Goal: Find specific page/section: Find specific page/section

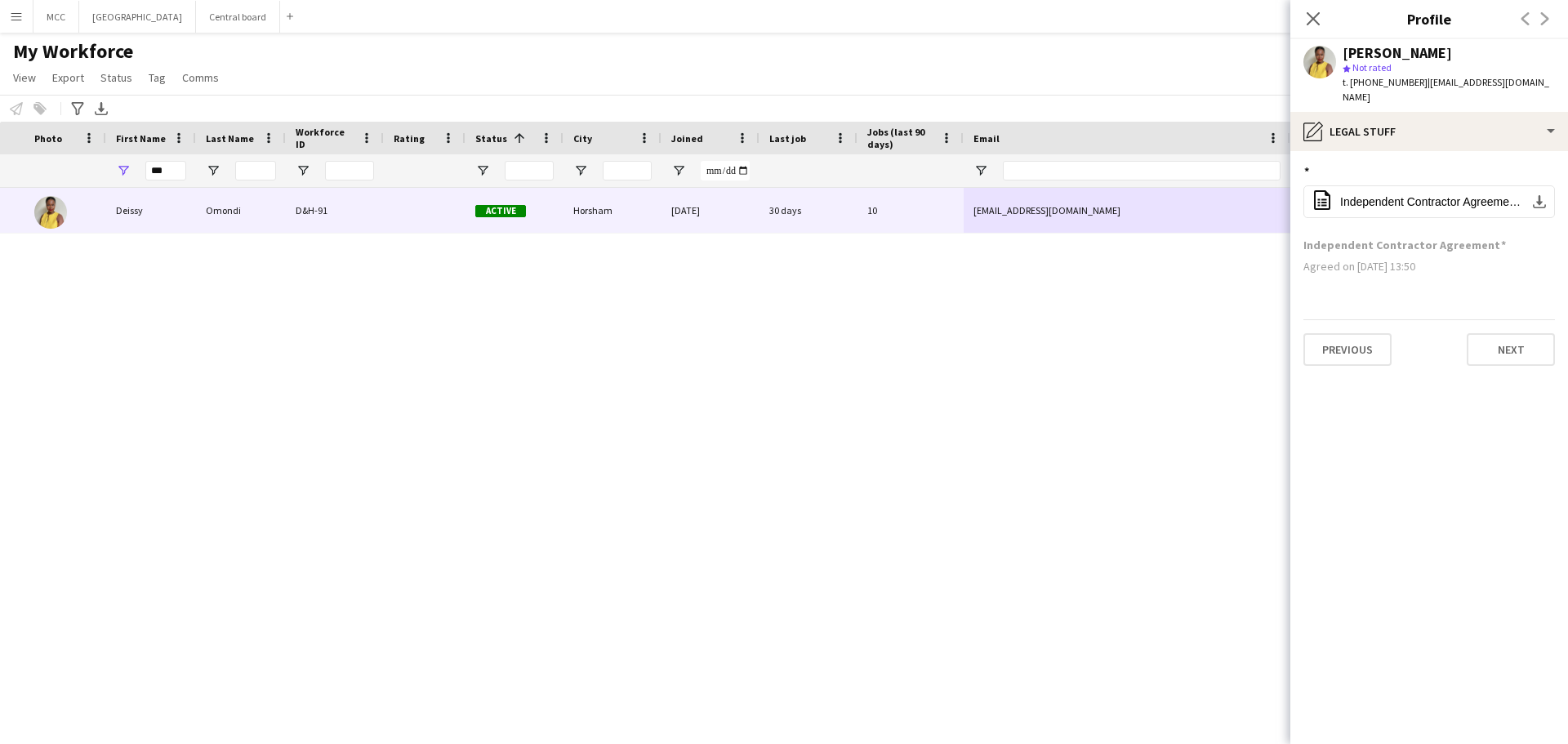
scroll to position [0, 251]
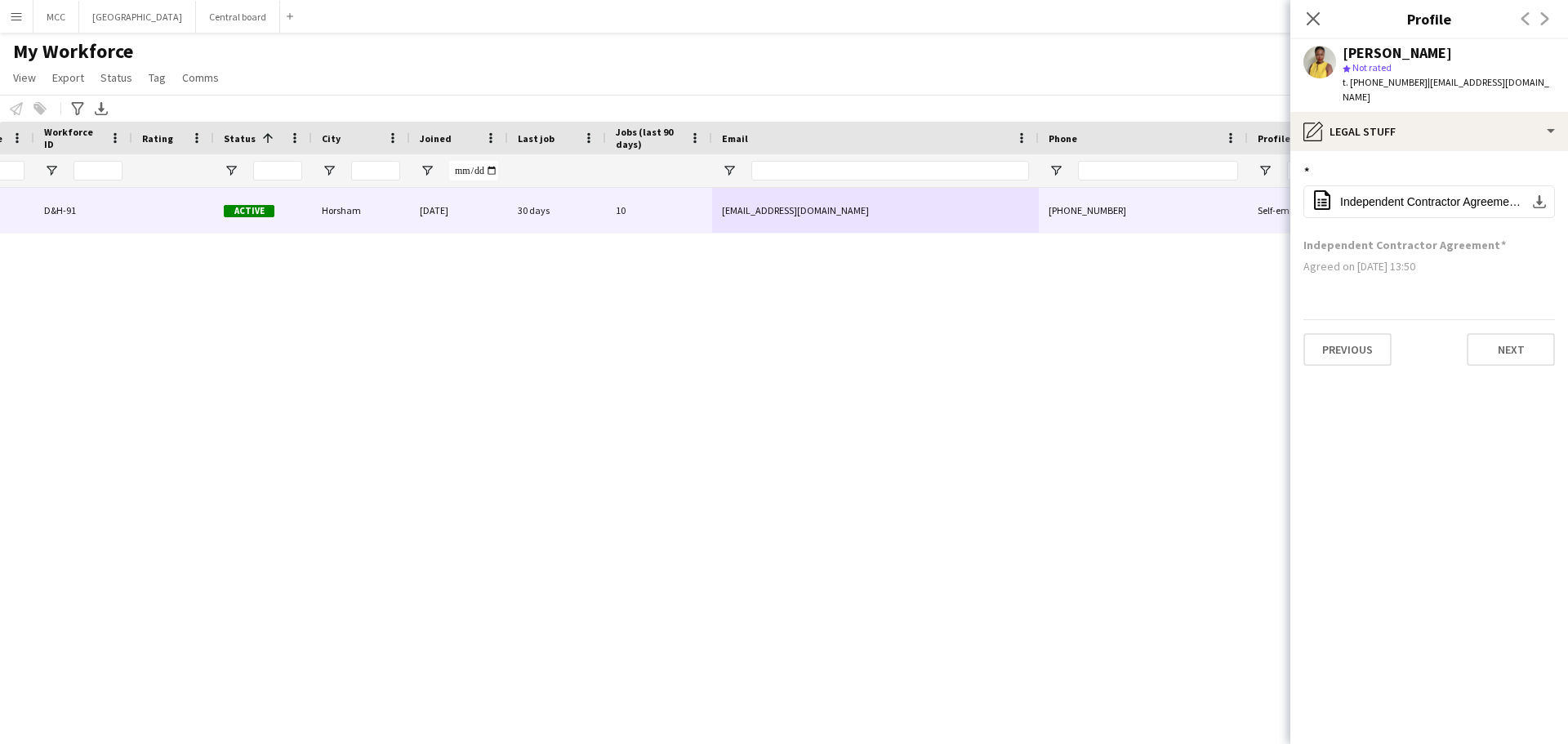
click at [765, 363] on div "[PERSON_NAME] D&H-91 Active Horsham [DATE] 30 days 10 [EMAIL_ADDRESS][DOMAIN_NA…" at bounding box center [760, 445] width 1519 height 515
click at [634, 335] on div "[PERSON_NAME] D&H-91 Active Horsham [DATE] 30 days 10 [EMAIL_ADDRESS][DOMAIN_NA…" at bounding box center [760, 445] width 1519 height 515
click at [263, 16] on button "Central board Close" at bounding box center [238, 16] width 84 height 32
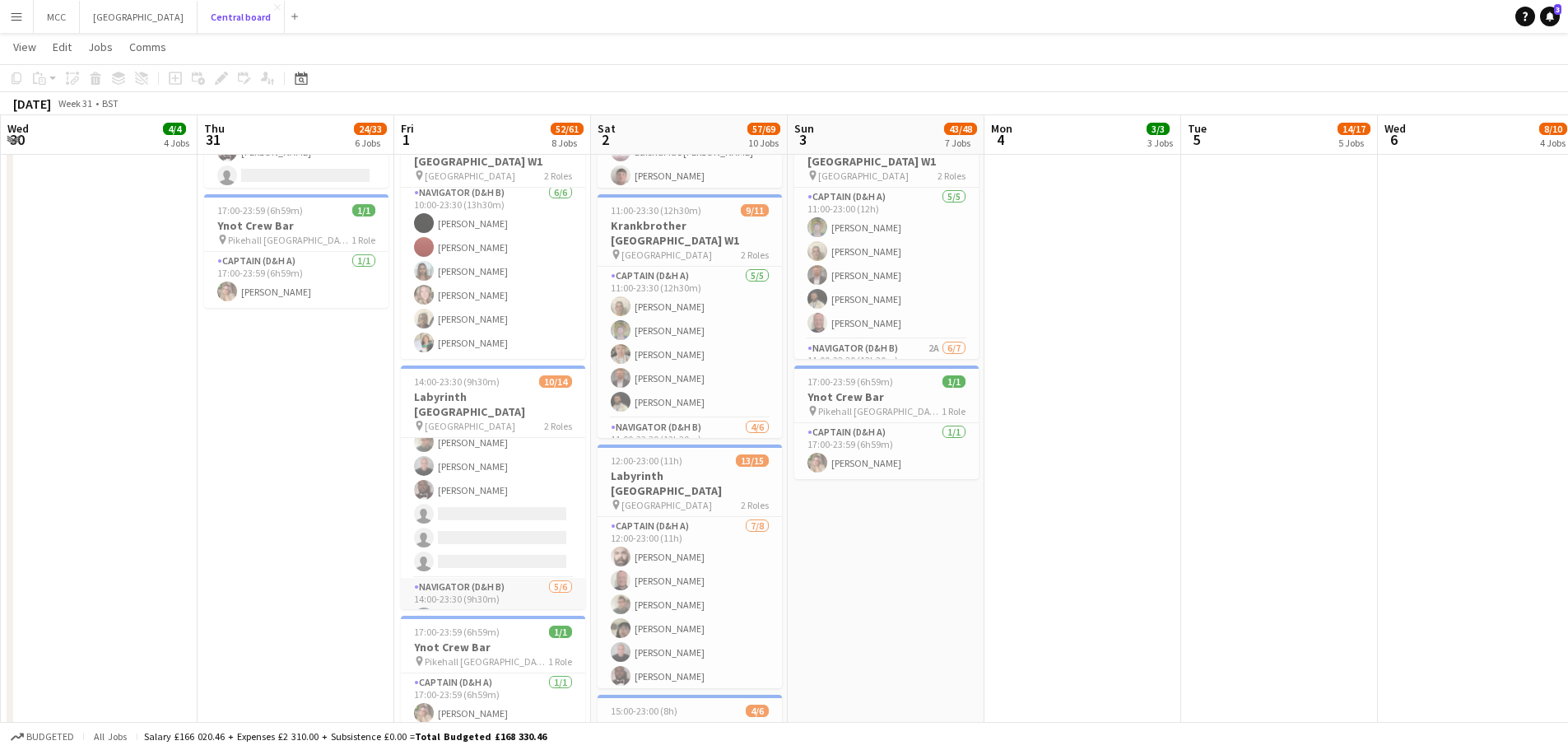
scroll to position [213, 0]
click at [11, 20] on app-icon "Menu" at bounding box center [16, 16] width 13 height 13
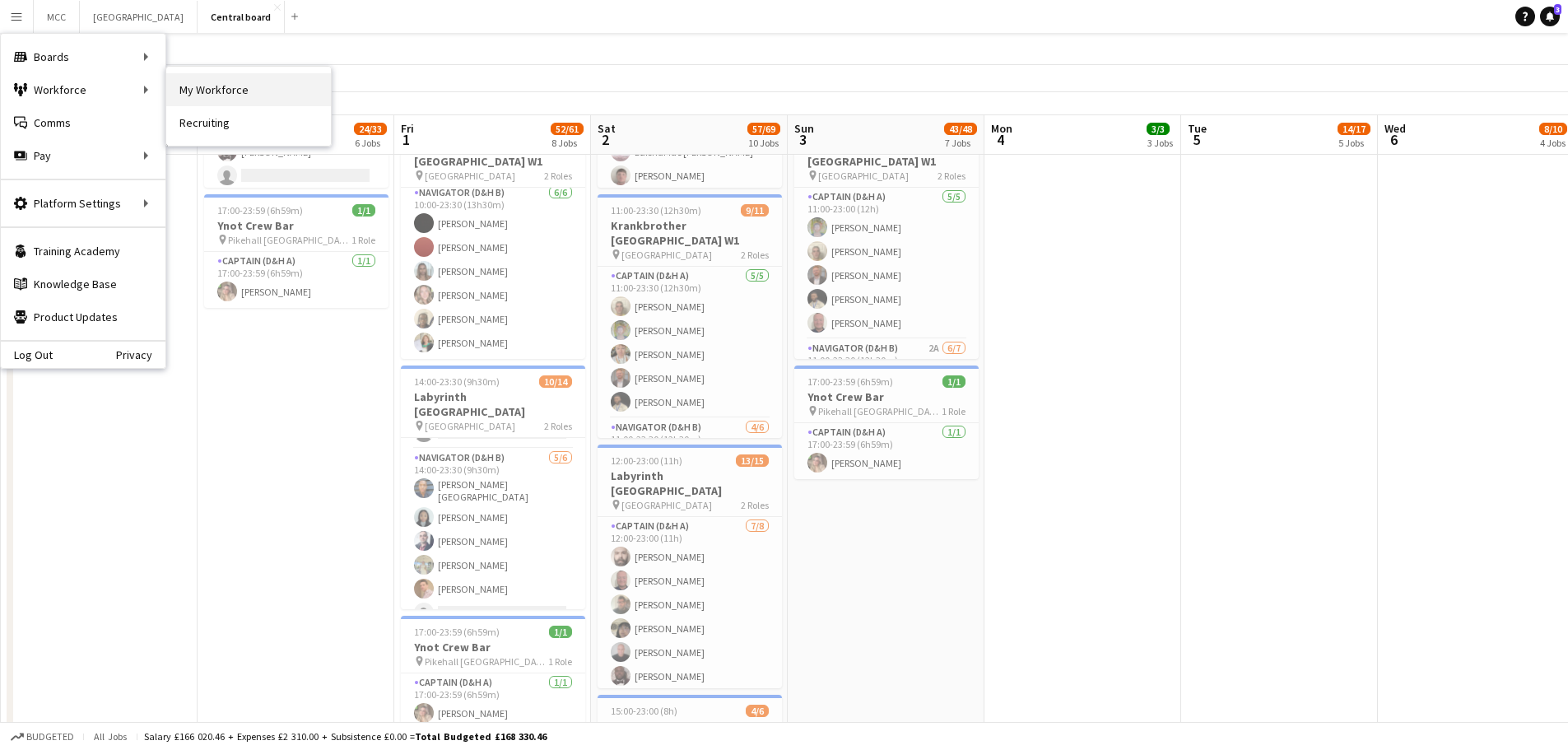
click at [202, 87] on link "My Workforce" at bounding box center [248, 90] width 165 height 33
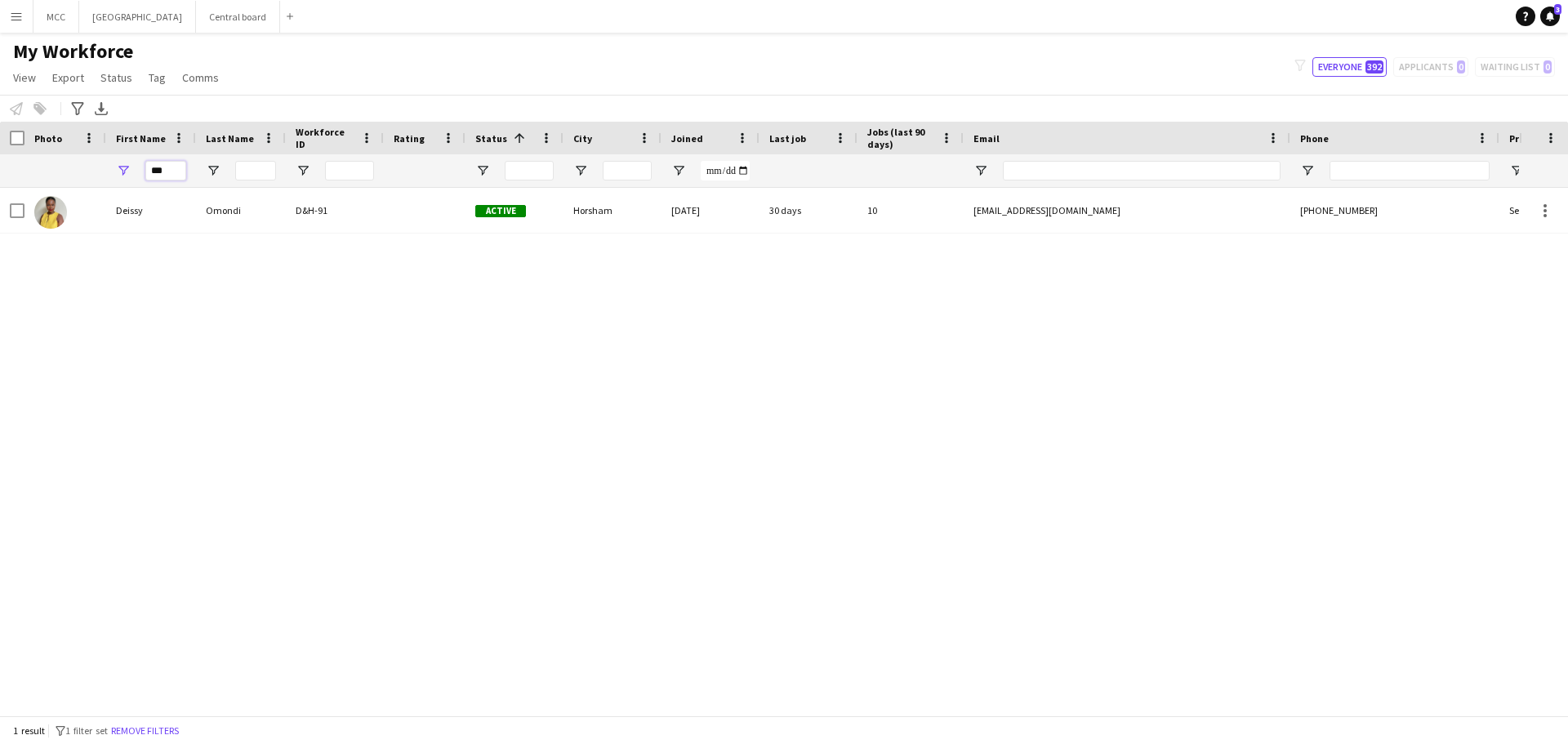
drag, startPoint x: 183, startPoint y: 171, endPoint x: 129, endPoint y: 169, distance: 54.0
click at [129, 169] on div "***" at bounding box center [151, 171] width 90 height 33
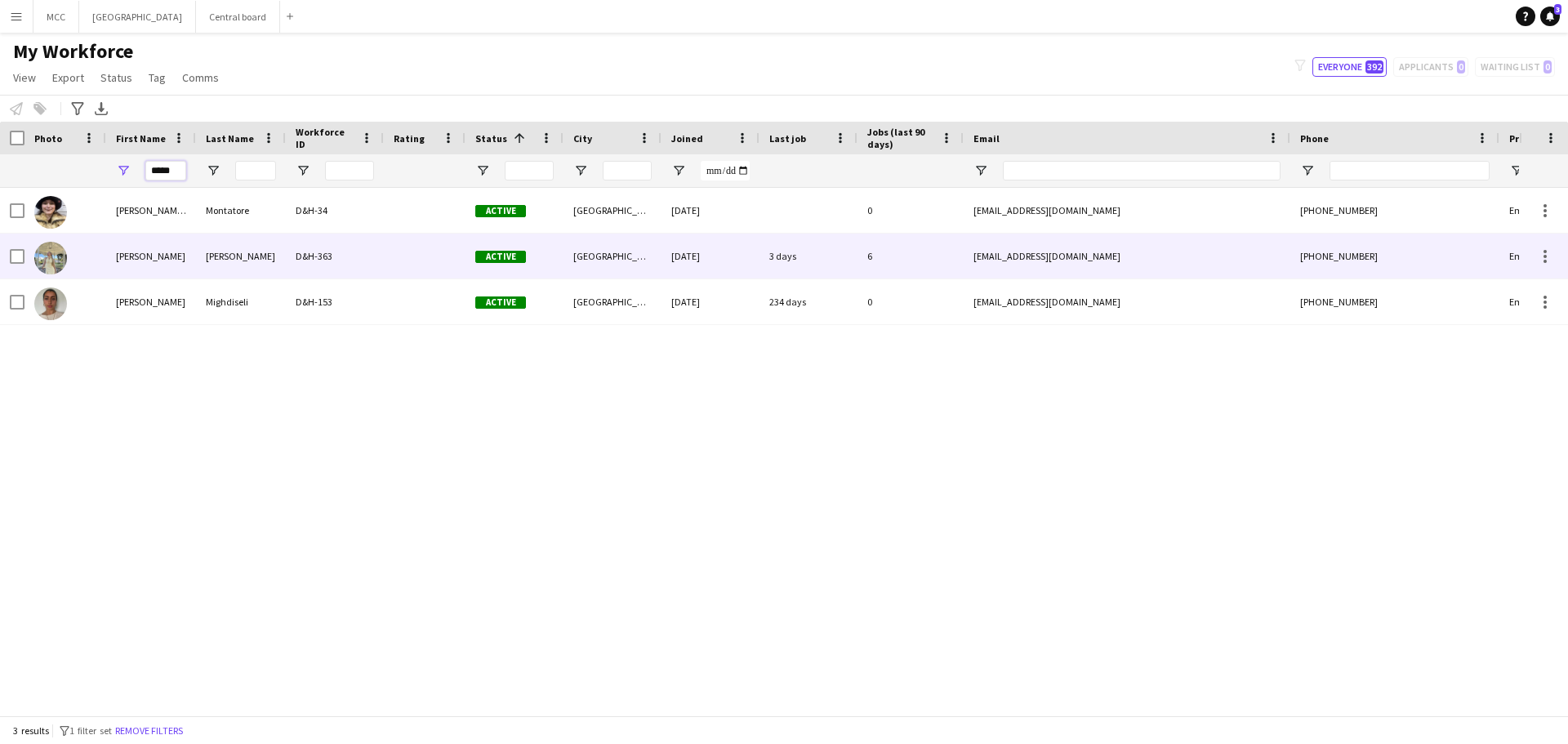
type input "*****"
click at [273, 248] on div "[PERSON_NAME]" at bounding box center [241, 255] width 90 height 45
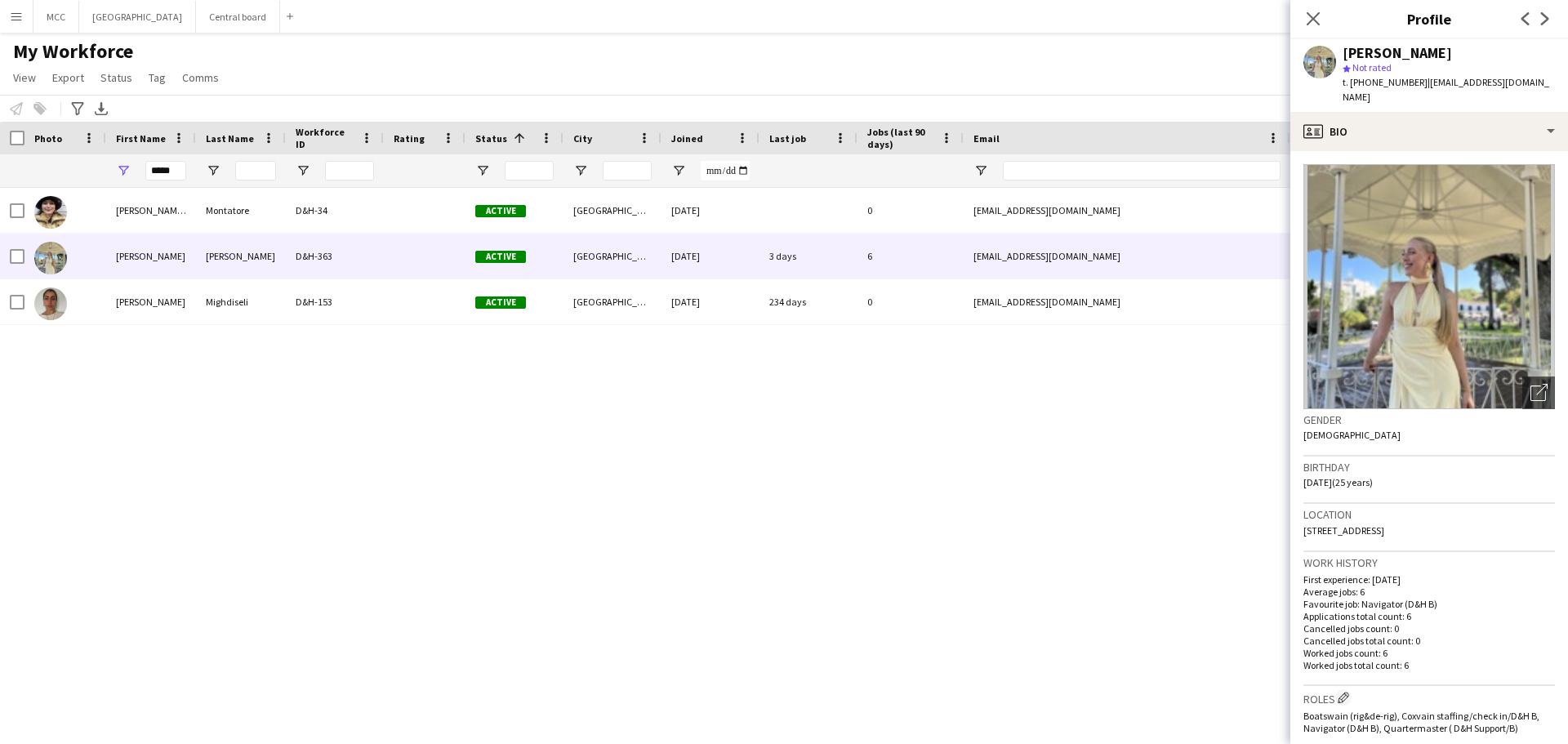
scroll to position [8, 0]
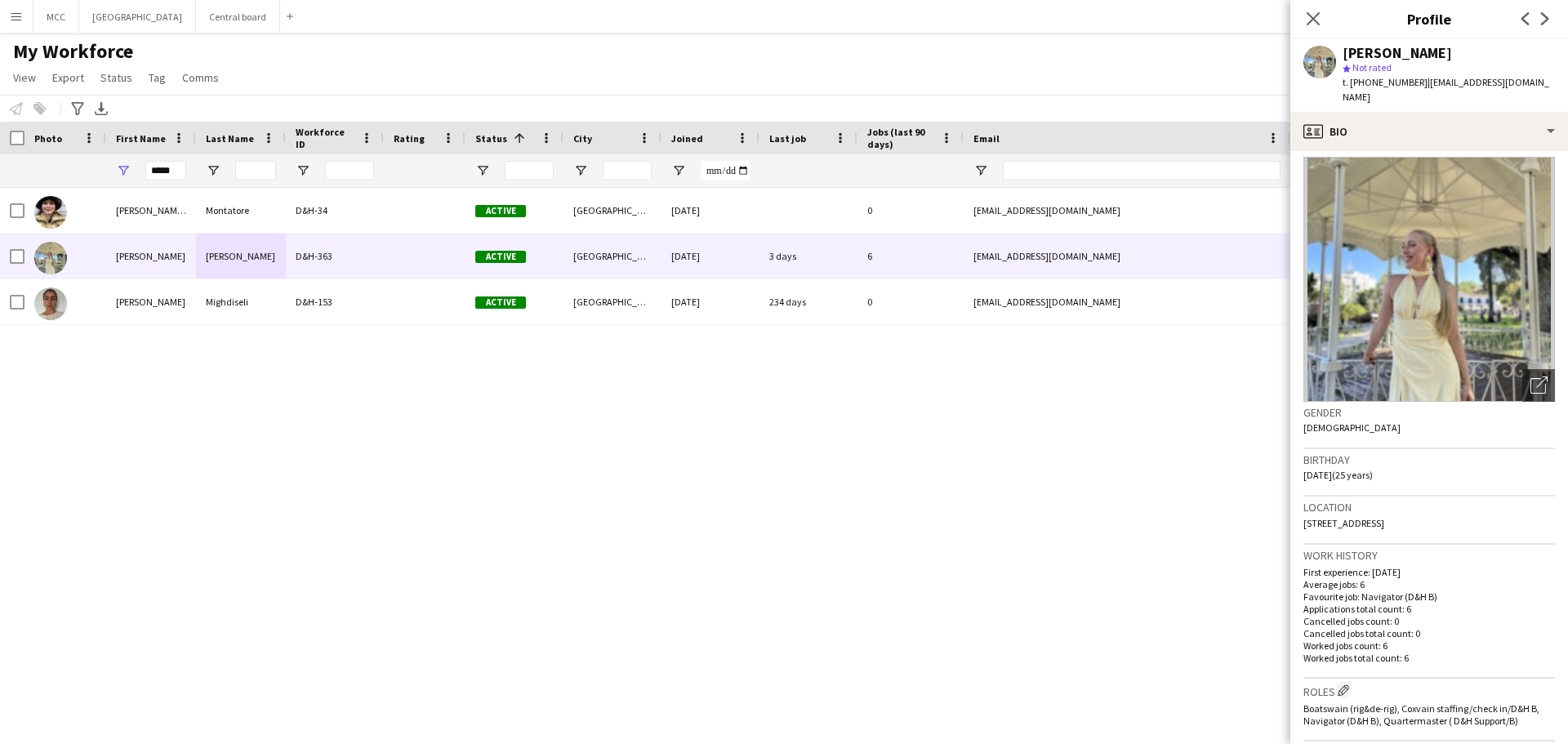
drag, startPoint x: 1516, startPoint y: 502, endPoint x: 1304, endPoint y: 506, distance: 212.0
click at [1304, 506] on div "Location [STREET_ADDRESS]" at bounding box center [1428, 519] width 251 height 47
copy span "[STREET_ADDRESS]"
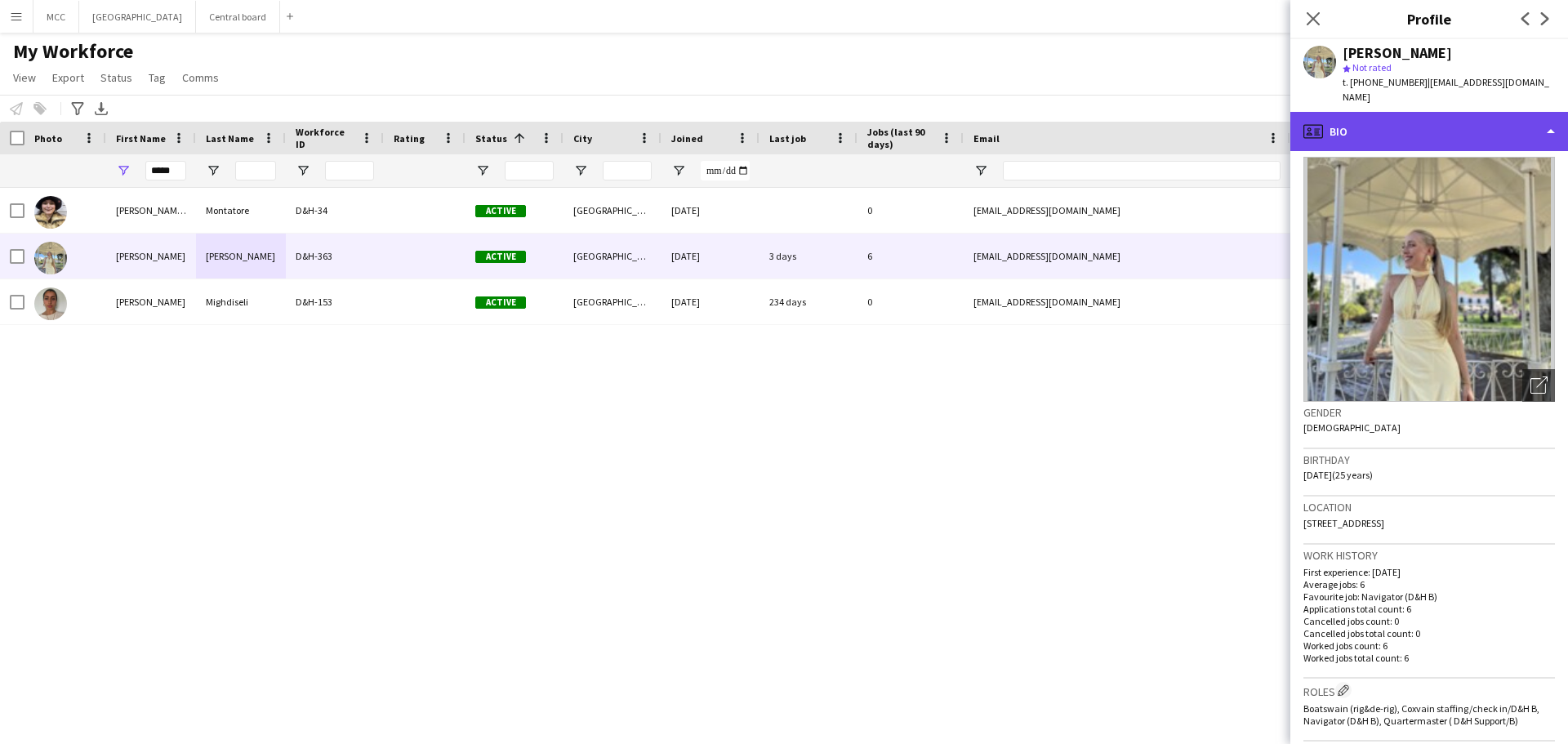
click at [1547, 124] on div "profile Bio" at bounding box center [1429, 132] width 278 height 39
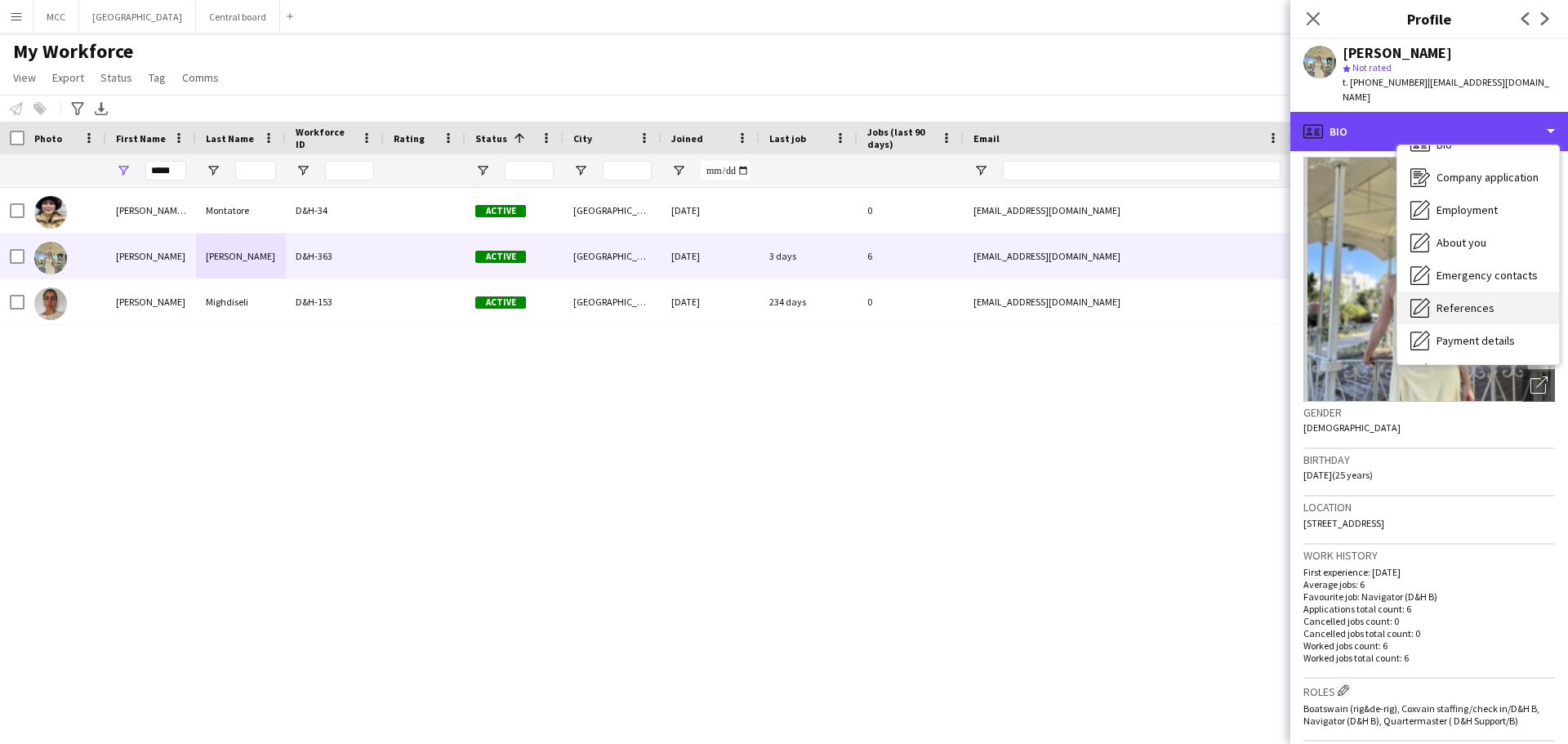
scroll to position [23, 0]
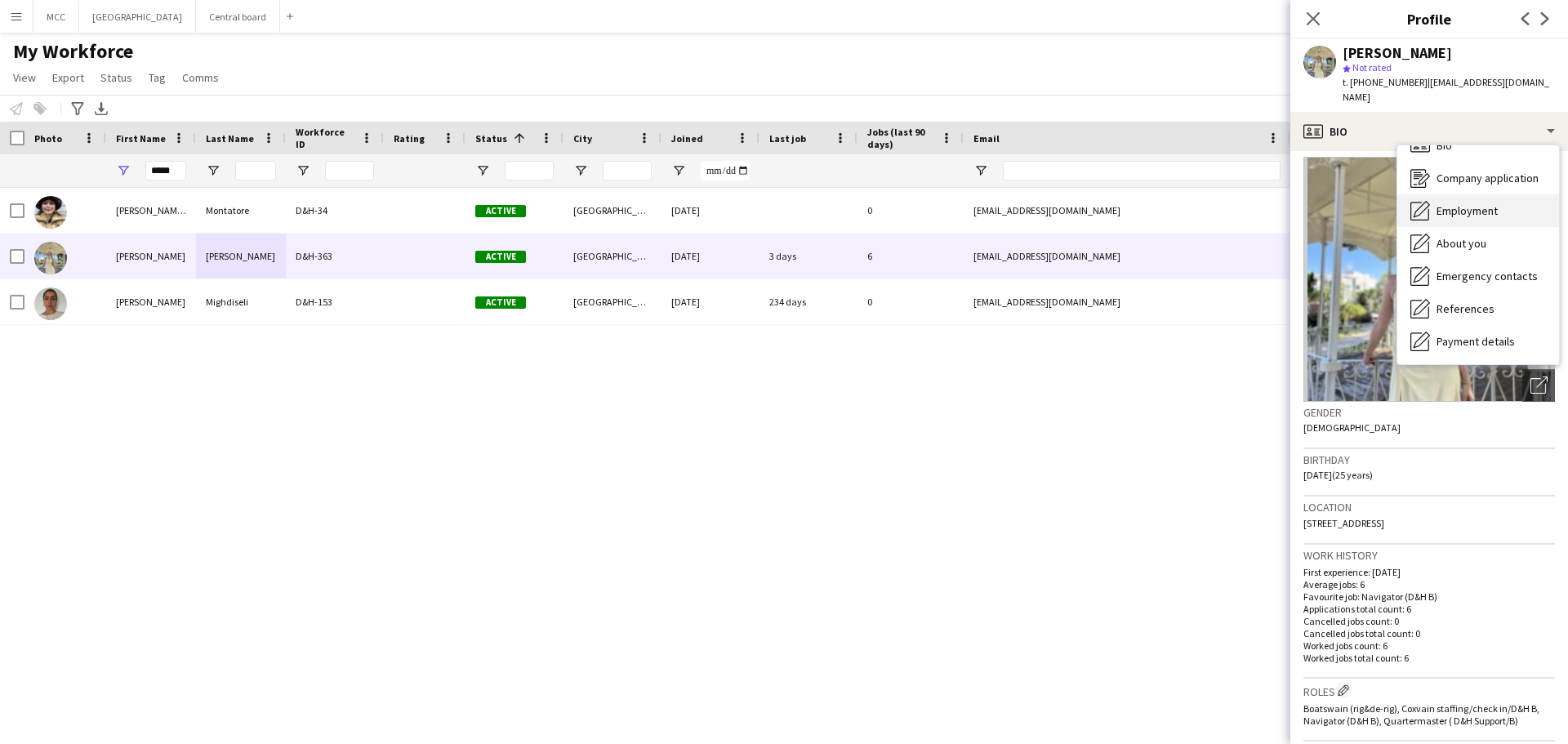
click at [1478, 203] on span "Employment" at bounding box center [1467, 210] width 61 height 15
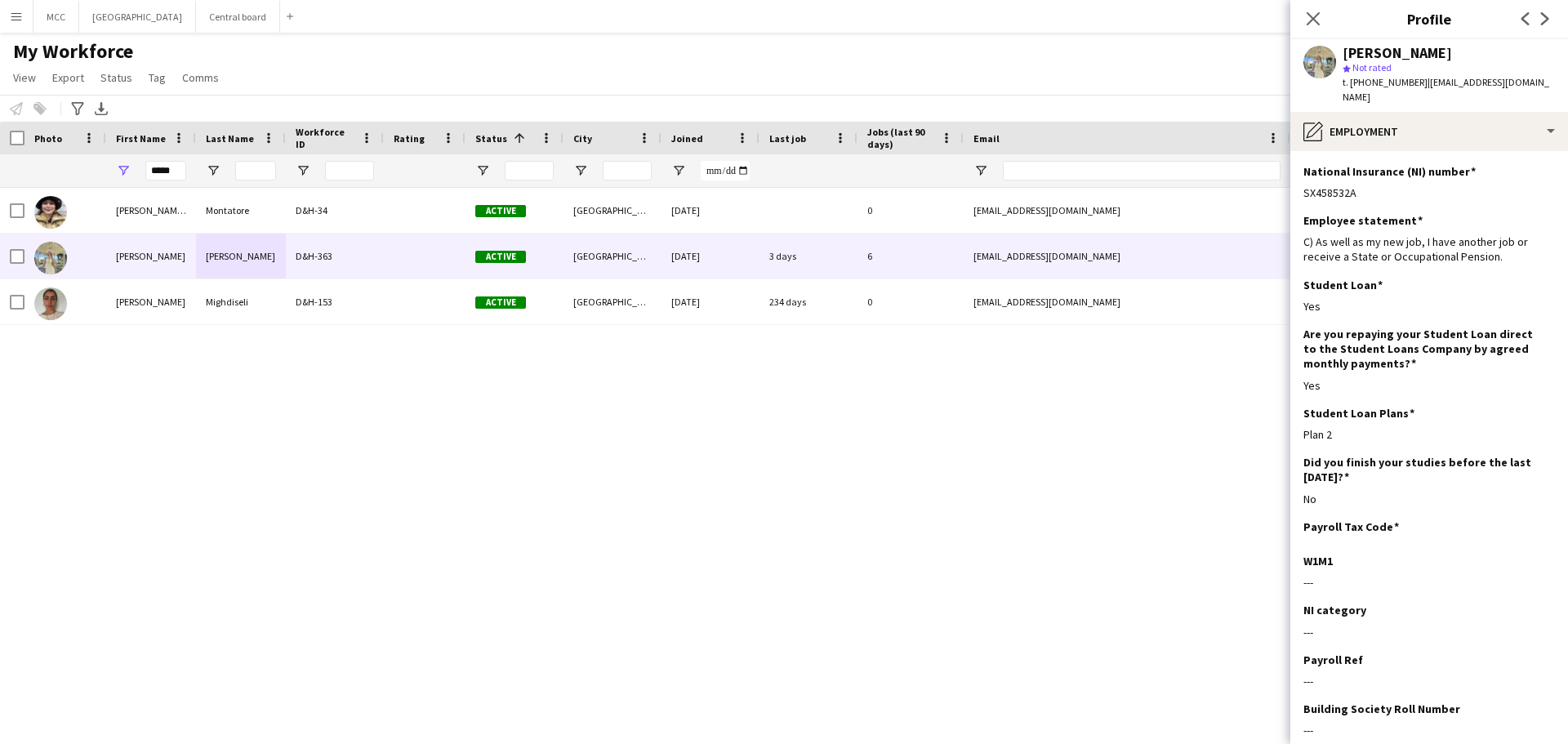
drag, startPoint x: 1369, startPoint y: 180, endPoint x: 1297, endPoint y: 180, distance: 72.0
click at [1297, 180] on app-section-data-types "National Insurance (NI) number Edit this field SX458532A Employee statement Edi…" at bounding box center [1429, 447] width 278 height 593
copy div "SX458532A"
click at [716, 459] on div "[PERSON_NAME] [PERSON_NAME] Montatore D&H-34 Active [GEOGRAPHIC_DATA] [DATE] 0 …" at bounding box center [760, 445] width 1519 height 515
click at [159, 29] on button "[GEOGRAPHIC_DATA] Close" at bounding box center [137, 16] width 117 height 32
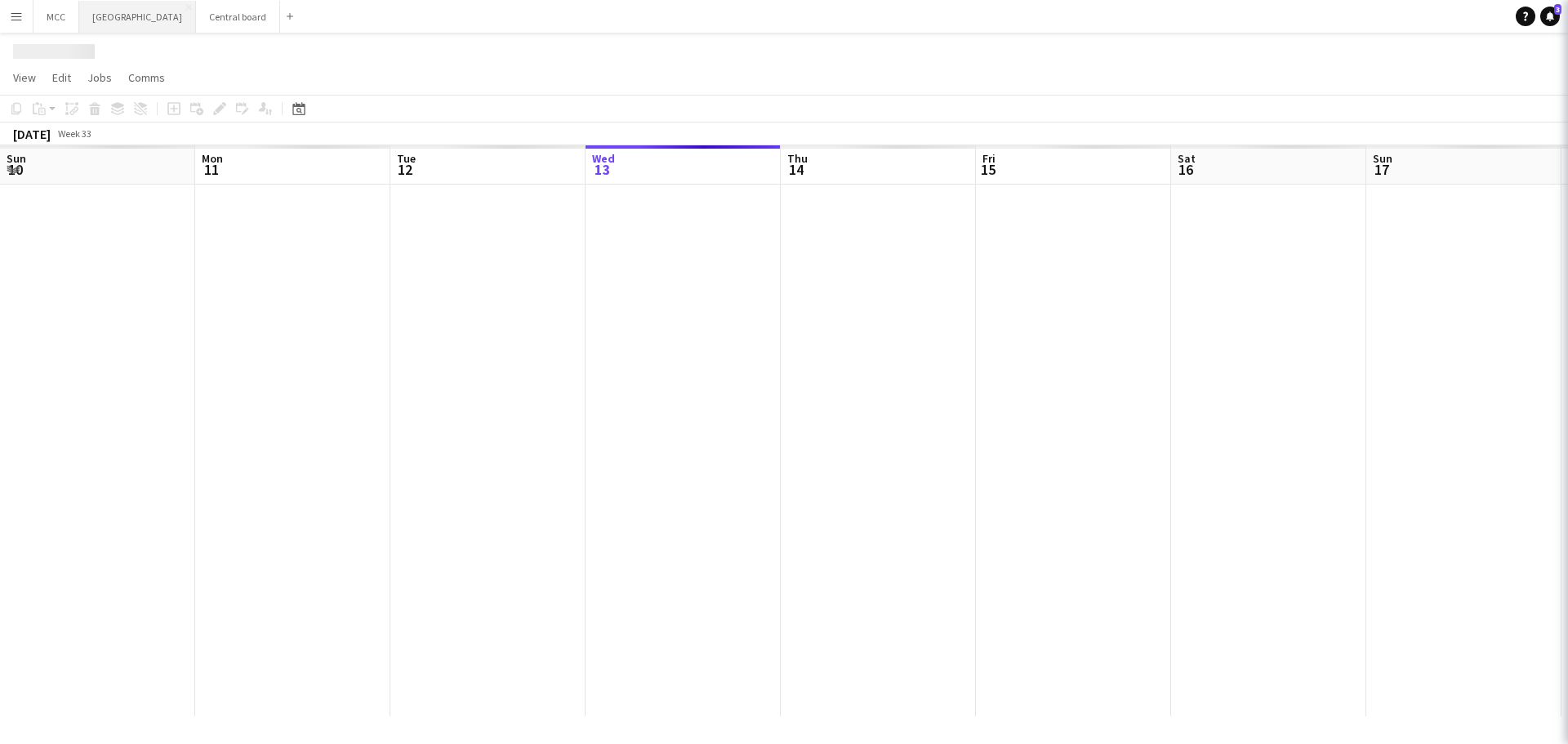
scroll to position [0, 390]
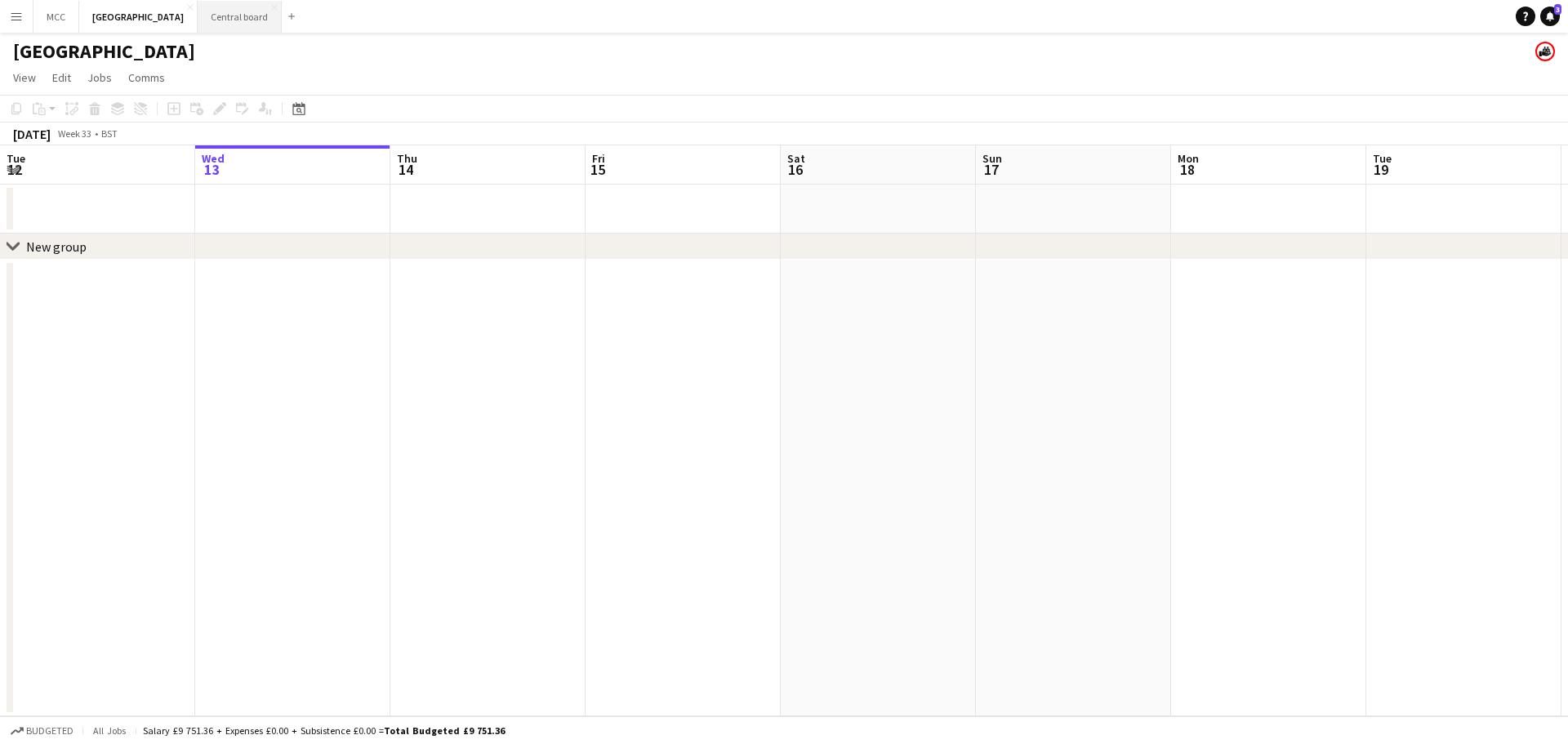
click at [259, 24] on button "Central board Close" at bounding box center [240, 16] width 84 height 32
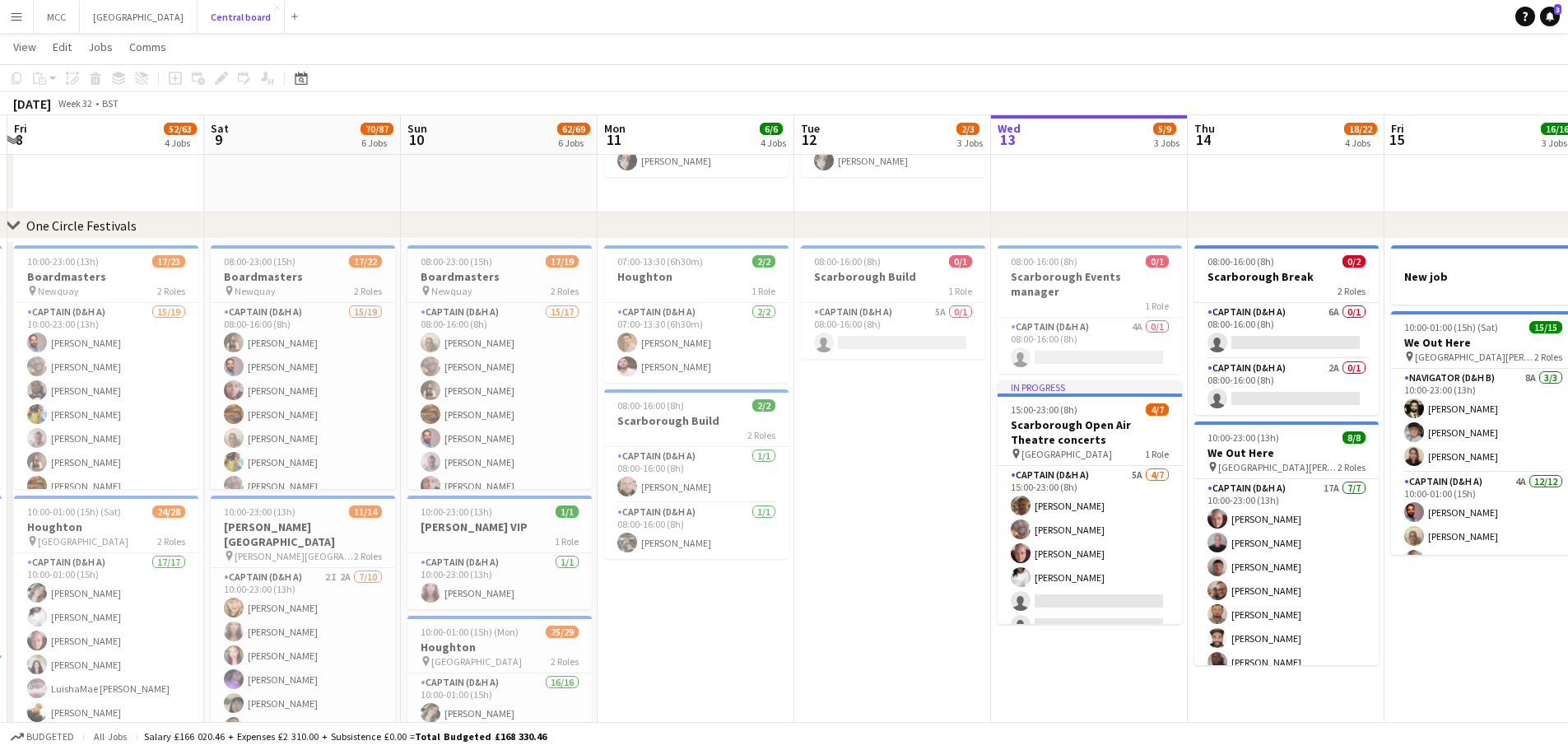
scroll to position [0, 383]
